Goal: Obtain resource: Download file/media

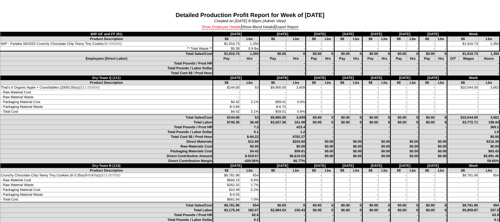
click at [213, 27] on link "Show Employee Details" at bounding box center [221, 27] width 39 height 4
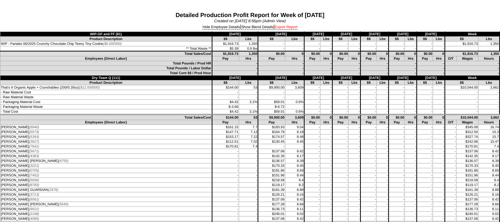
click at [287, 26] on link "Export Report" at bounding box center [286, 27] width 23 height 4
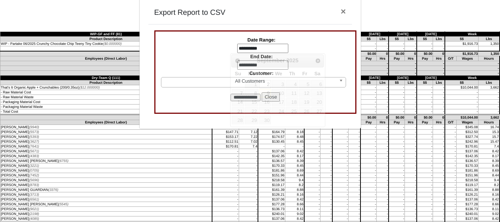
click at [254, 45] on input "**********" at bounding box center [262, 49] width 51 height 10
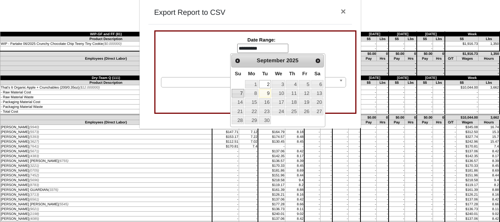
click at [238, 93] on link "7" at bounding box center [238, 93] width 12 height 8
type input "**********"
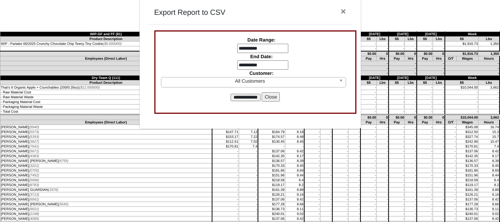
click at [244, 65] on input "**********" at bounding box center [262, 65] width 51 height 10
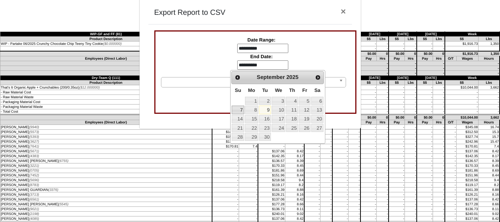
click at [237, 109] on link "7" at bounding box center [238, 110] width 12 height 8
type input "**********"
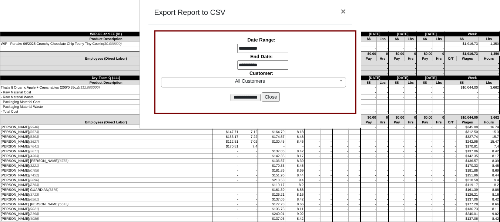
click at [246, 94] on input "**********" at bounding box center [246, 97] width 30 height 7
click at [273, 96] on button "Close" at bounding box center [271, 97] width 18 height 10
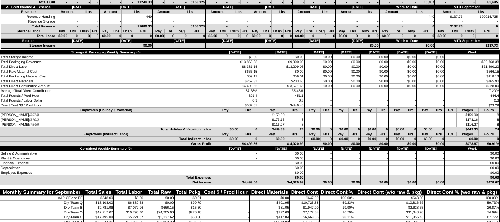
scroll to position [1630, 0]
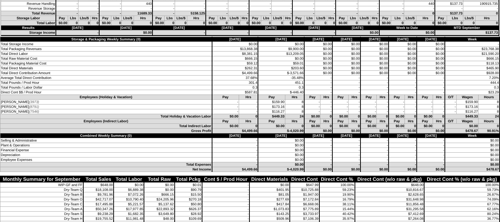
drag, startPoint x: 263, startPoint y: 68, endPoint x: 363, endPoint y: 67, distance: 100.4
click at [264, 68] on td "$203.60" at bounding box center [281, 68] width 46 height 5
click at [333, 84] on td "-" at bounding box center [347, 82] width 28 height 5
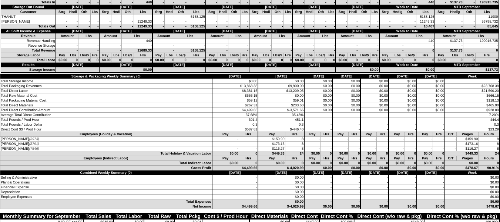
scroll to position [1704, 0]
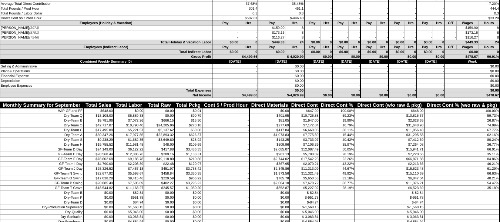
click at [415, 148] on td "$15,941.71" at bounding box center [389, 149] width 69 height 5
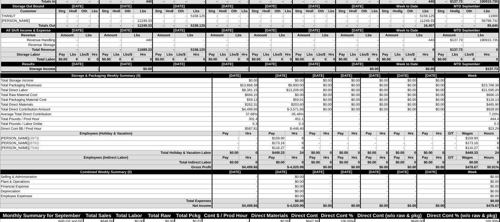
scroll to position [1593, 0]
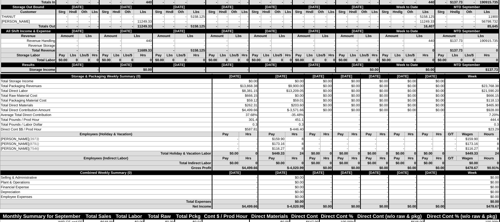
click at [258, 84] on td "$9,900.00" at bounding box center [281, 86] width 46 height 5
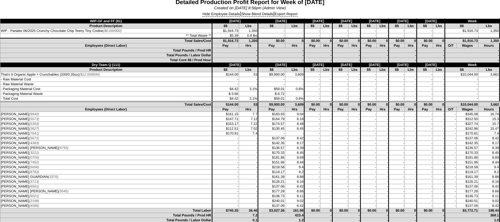
scroll to position [0, 0]
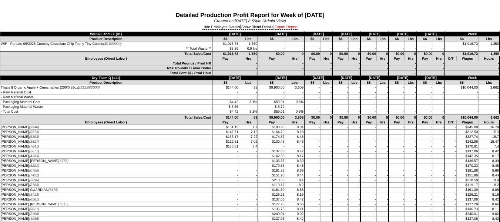
click at [288, 26] on link "Export Report" at bounding box center [286, 27] width 23 height 4
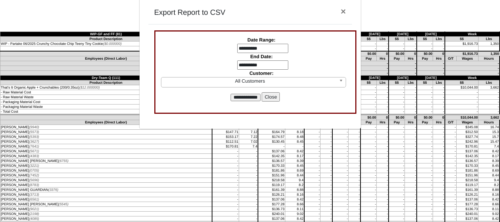
drag, startPoint x: 276, startPoint y: 95, endPoint x: 285, endPoint y: 96, distance: 8.9
click at [277, 95] on button "Close" at bounding box center [271, 97] width 18 height 10
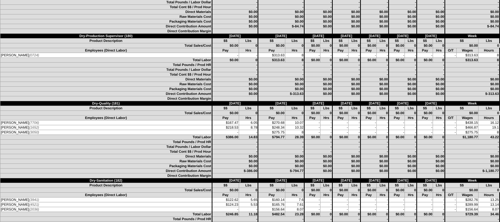
scroll to position [1185, 0]
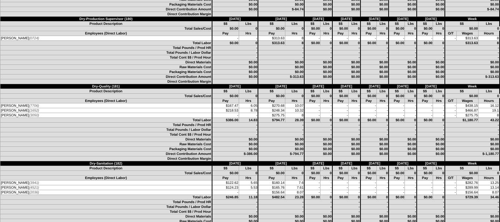
drag, startPoint x: 291, startPoint y: 104, endPoint x: 344, endPoint y: 97, distance: 53.1
click at [321, 104] on td "-" at bounding box center [327, 105] width 12 height 5
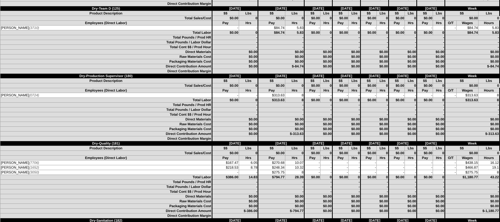
scroll to position [1111, 0]
